Goal: Information Seeking & Learning: Find specific page/section

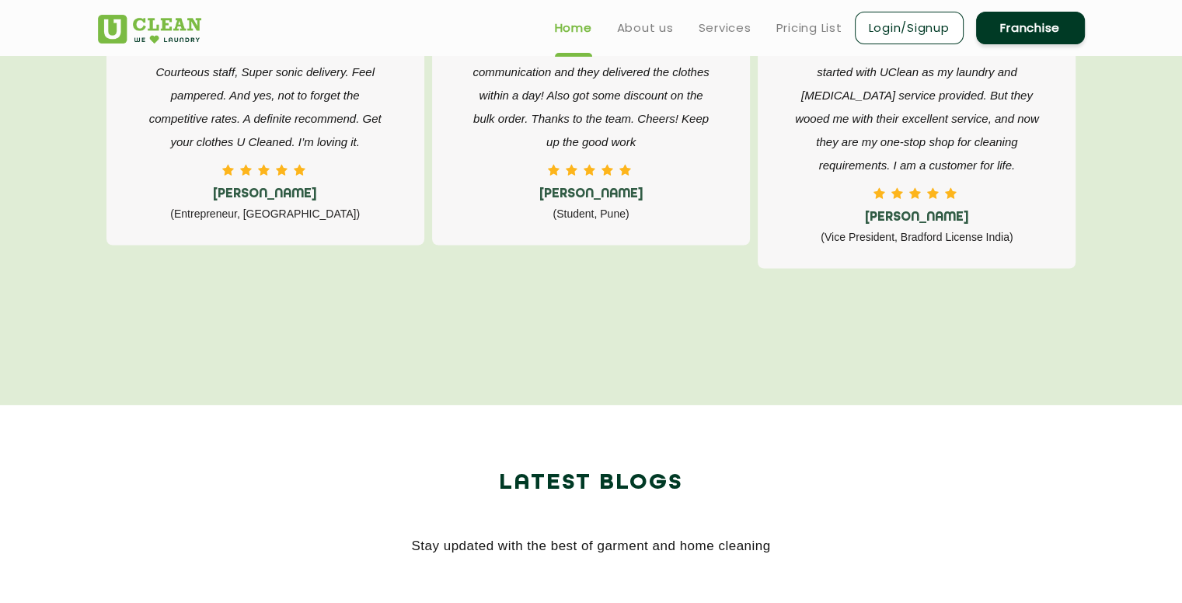
scroll to position [2608, 0]
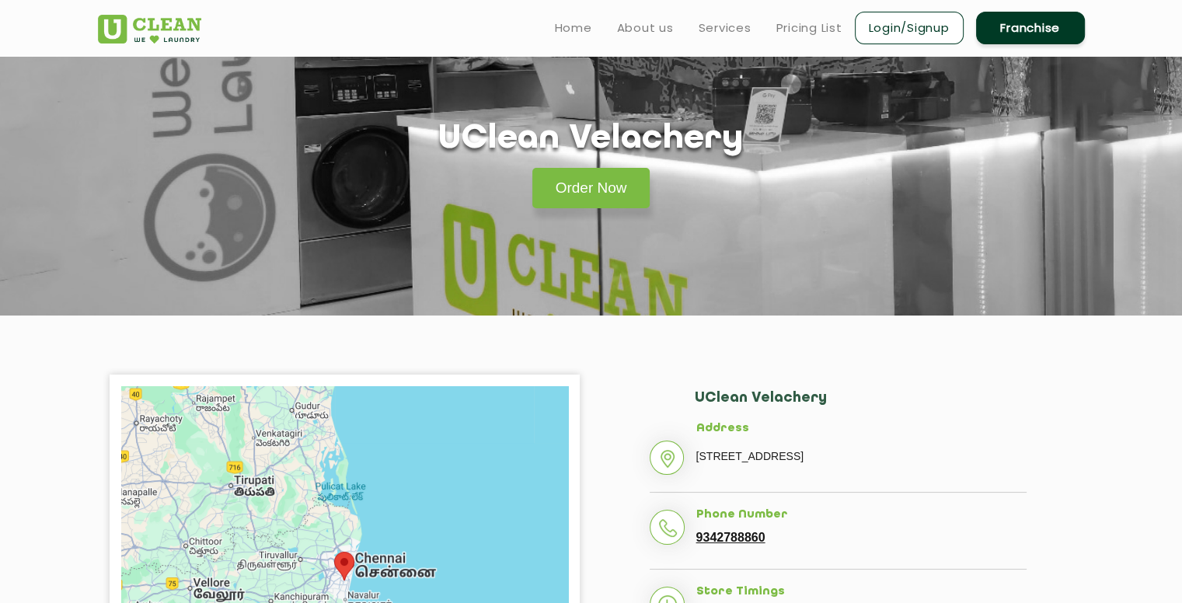
scroll to position [37, 0]
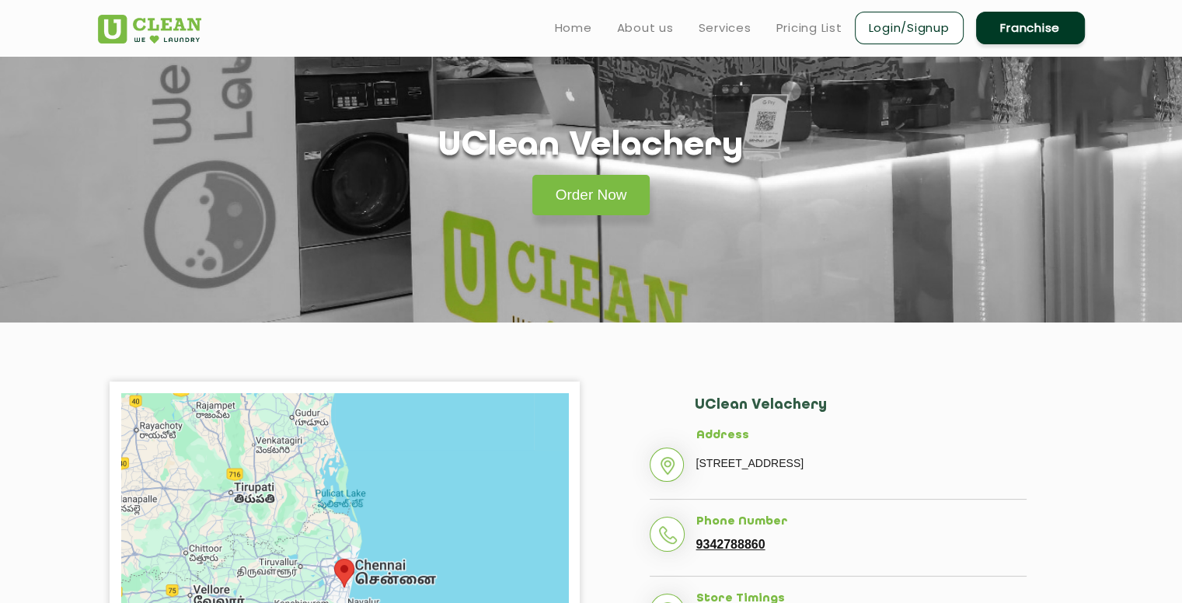
click at [781, 470] on p "[STREET_ADDRESS]" at bounding box center [861, 462] width 330 height 23
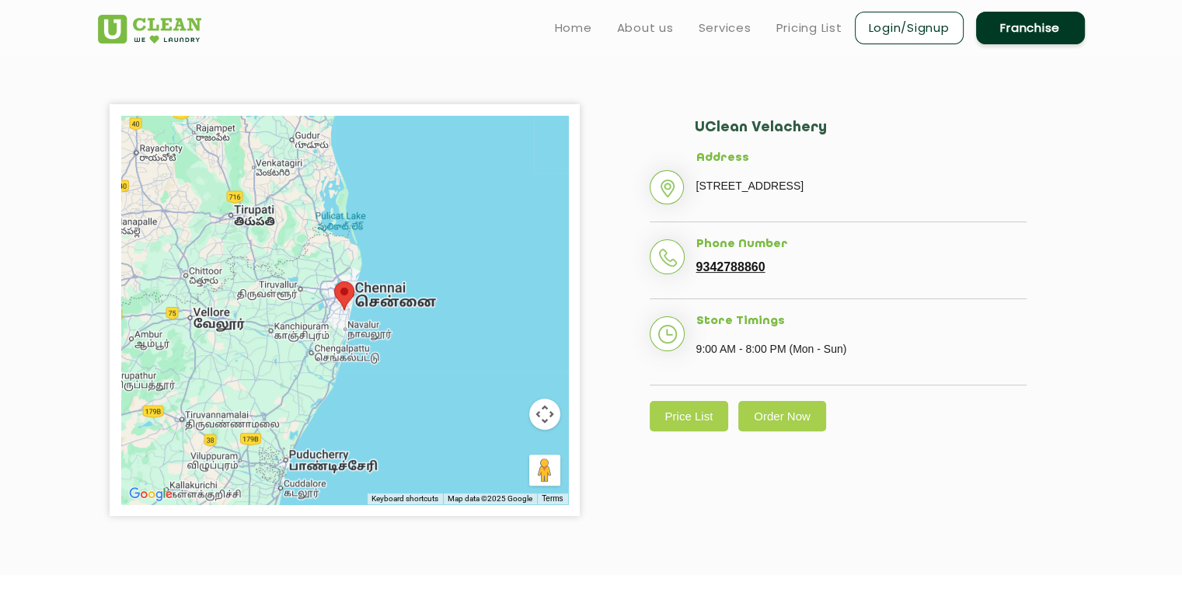
scroll to position [314, 0]
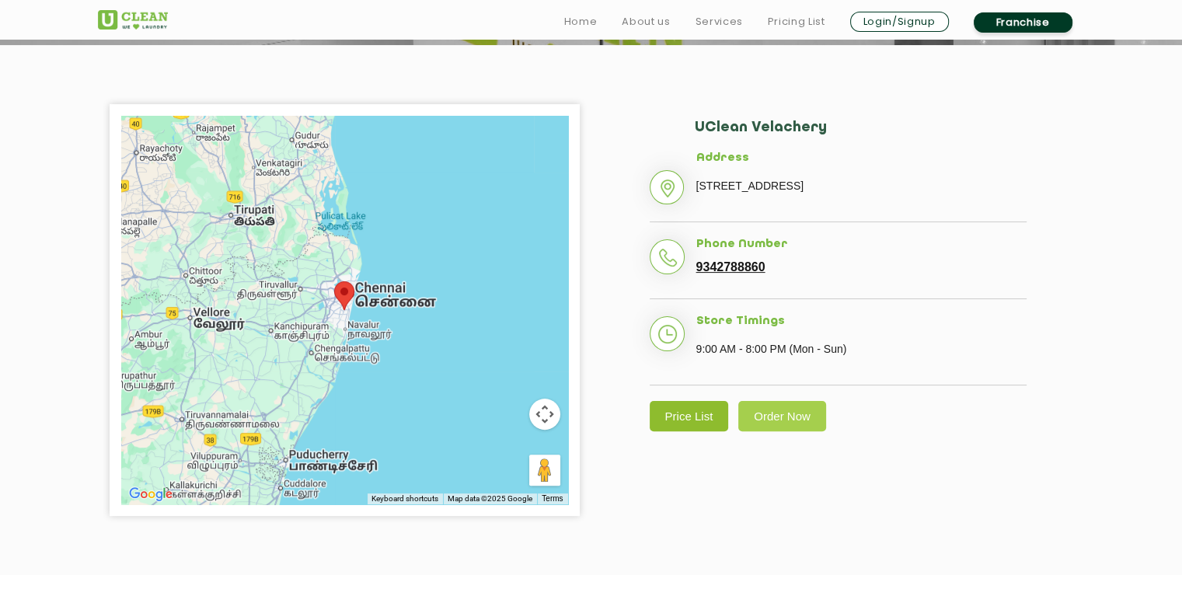
click at [684, 431] on link "Price List" at bounding box center [689, 416] width 79 height 30
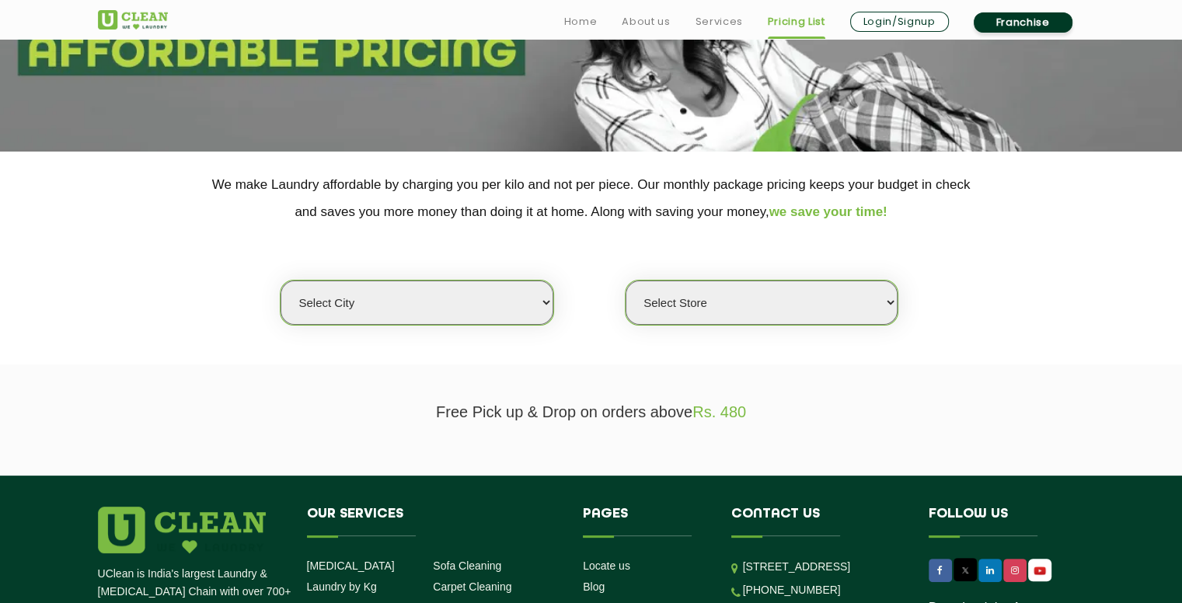
scroll to position [208, 0]
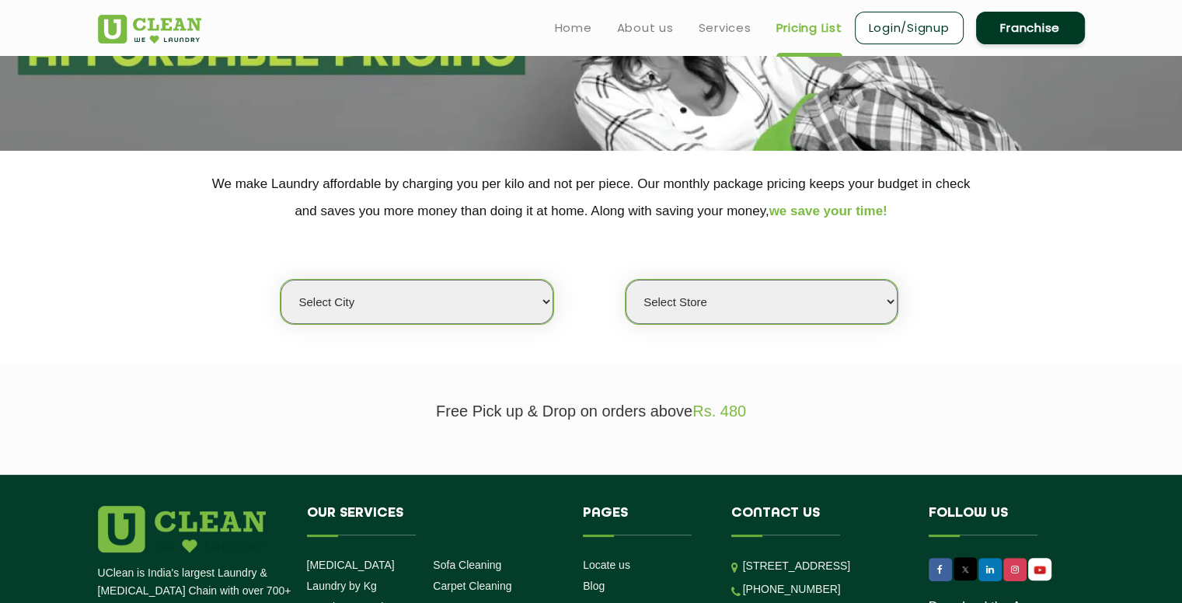
click at [535, 290] on select "Select city Aalo Agartala Agra Ahmedabad Akola Aligarh Alwar - UClean Select Am…" at bounding box center [416, 302] width 272 height 44
select select "11"
click at [280, 280] on select "Select city Aalo Agartala Agra Ahmedabad Akola Aligarh Alwar - UClean Select Am…" at bounding box center [416, 302] width 272 height 44
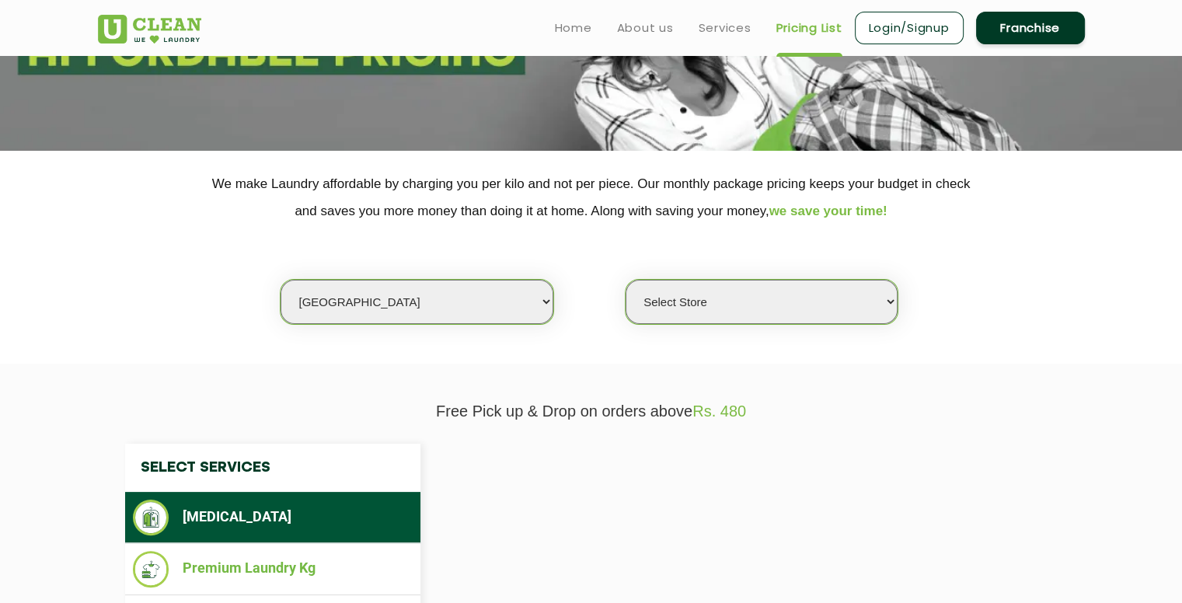
select select "0"
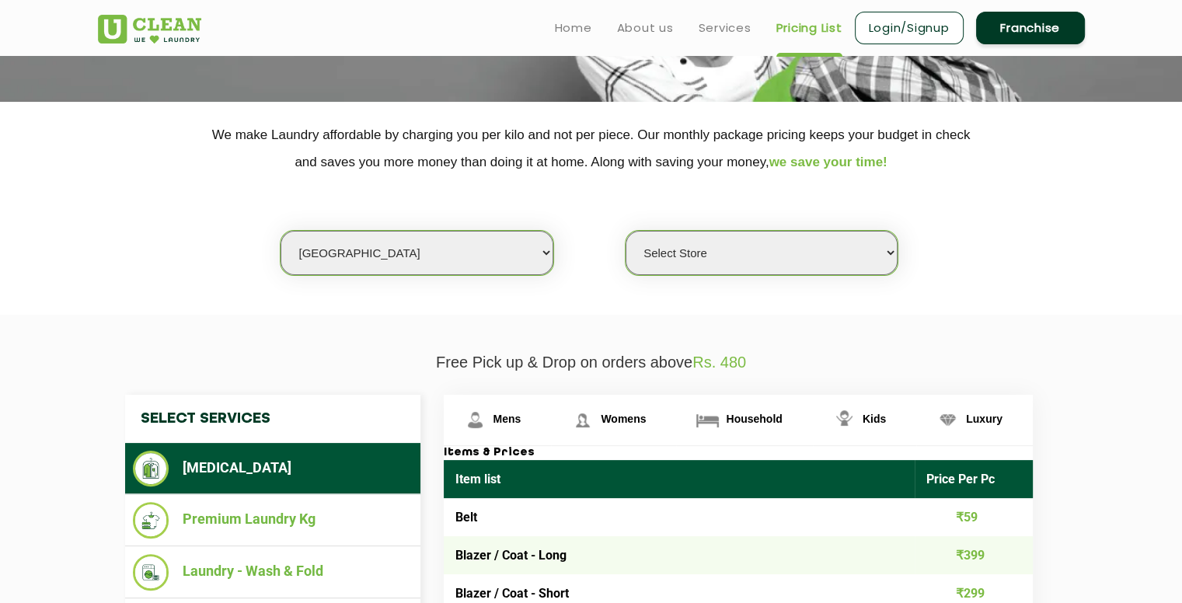
scroll to position [0, 0]
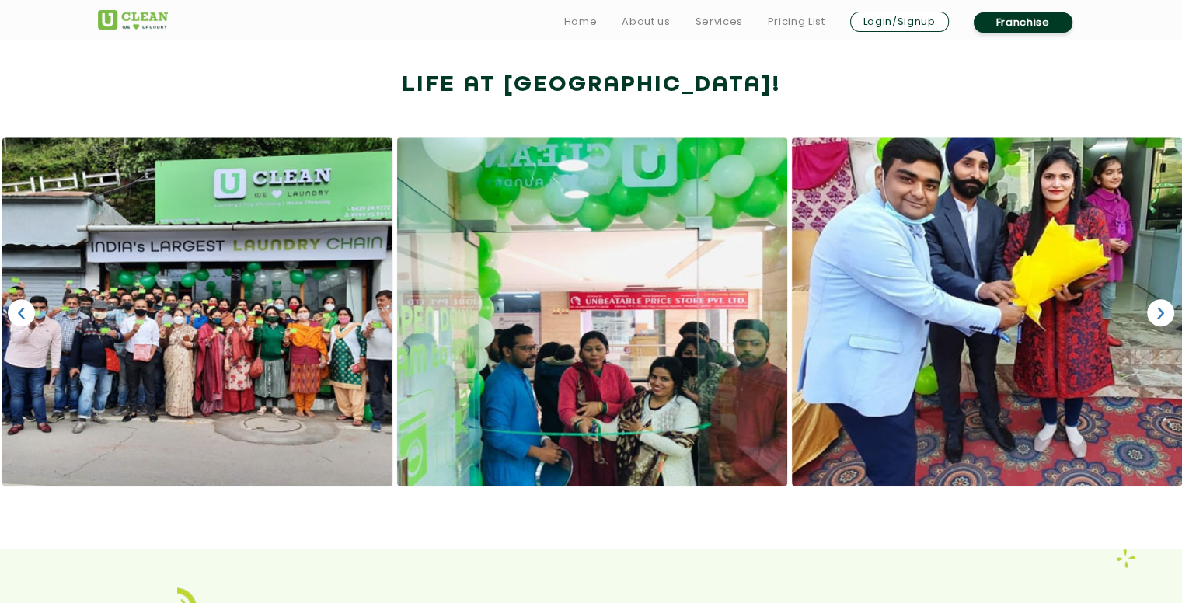
scroll to position [942, 0]
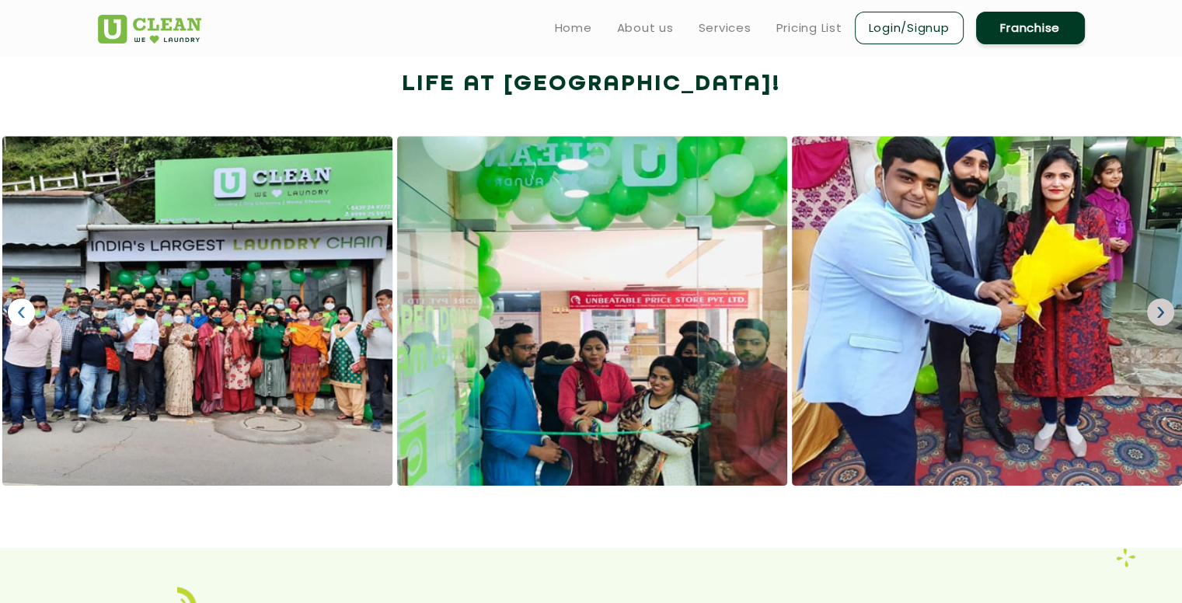
click at [1162, 309] on link "›" at bounding box center [1160, 311] width 27 height 27
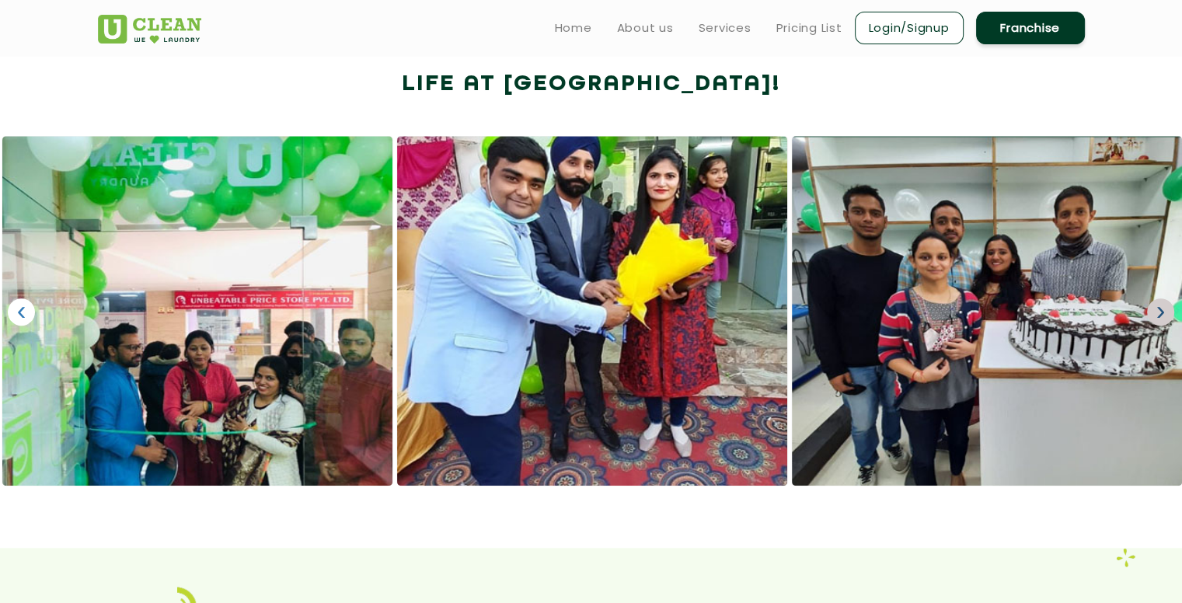
click at [1162, 309] on link "›" at bounding box center [1160, 311] width 27 height 27
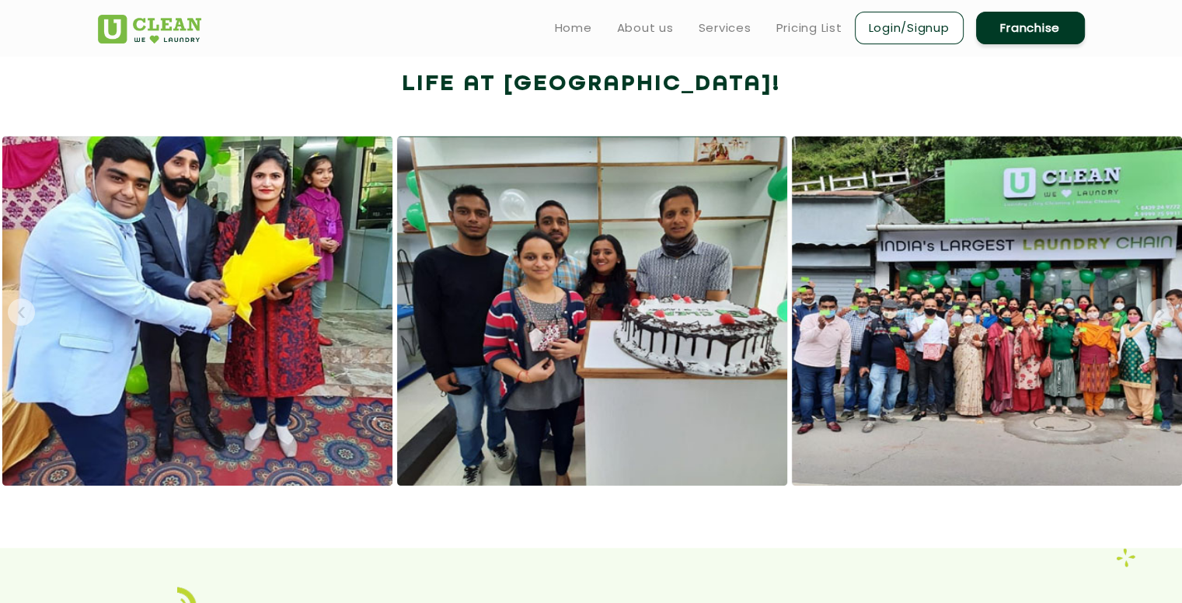
click at [1162, 309] on link "›" at bounding box center [1160, 311] width 27 height 27
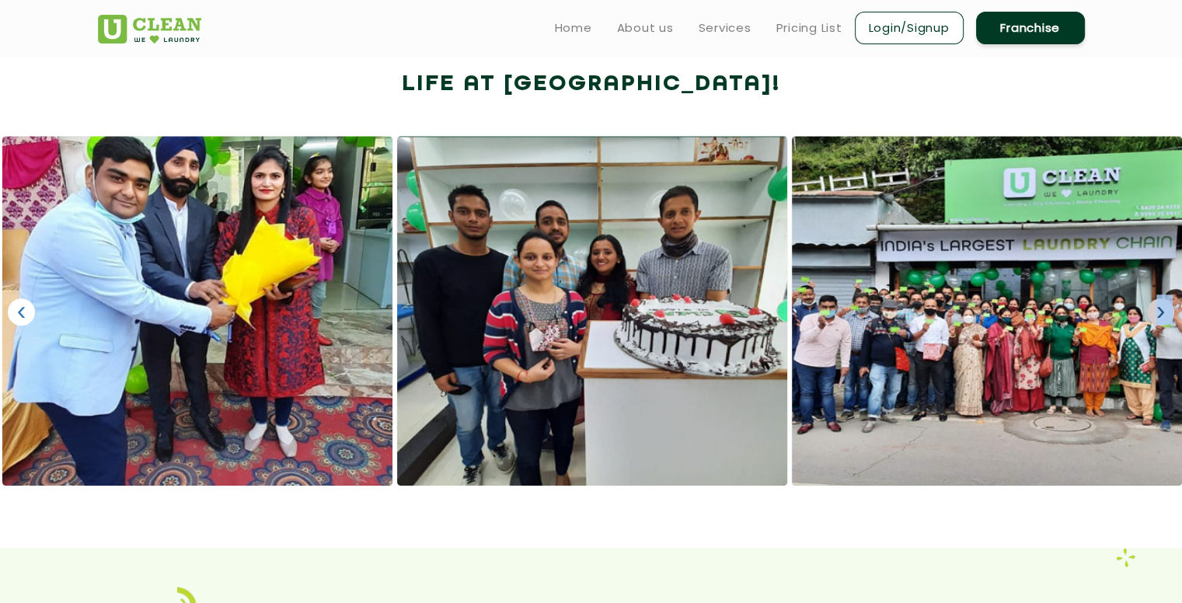
click at [1162, 309] on link "›" at bounding box center [1160, 311] width 27 height 27
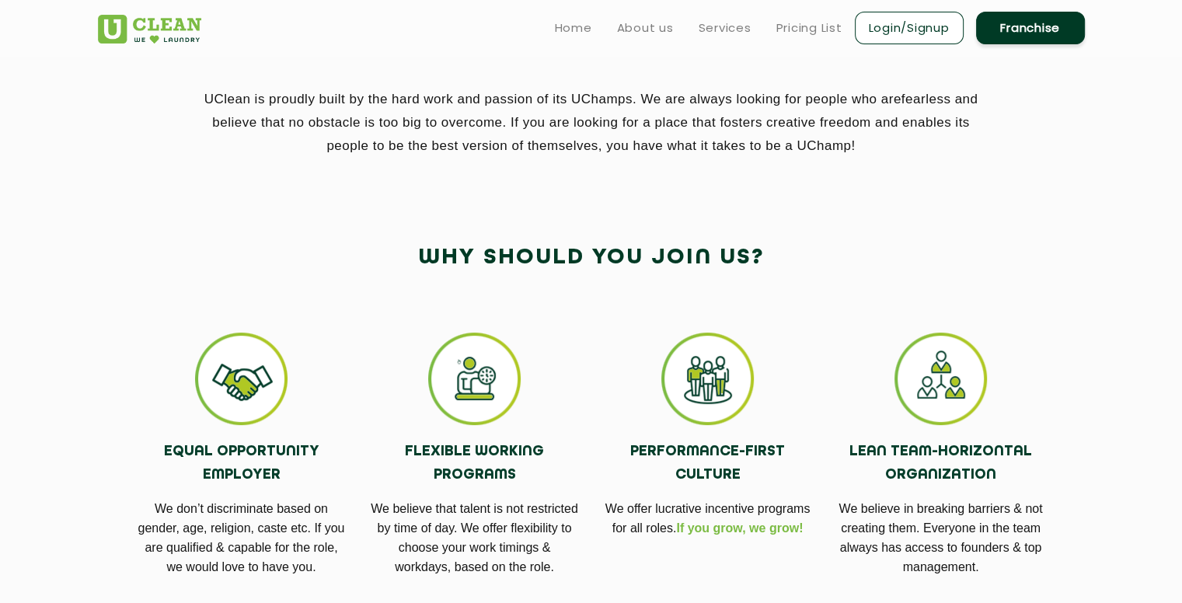
scroll to position [0, 0]
